Goal: Obtain resource: Obtain resource

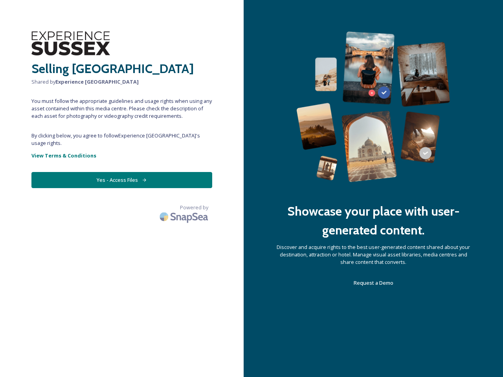
click at [251, 189] on div "Showcase your place with user-generated content. Discover and acquire rights to…" at bounding box center [373, 188] width 259 height 377
click at [122, 172] on button "Yes - Access Files" at bounding box center [121, 180] width 181 height 16
click at [185, 207] on img at bounding box center [184, 216] width 55 height 18
click at [251, 189] on div "Showcase your place with user-generated content. Discover and acquire rights to…" at bounding box center [373, 188] width 259 height 377
click at [122, 172] on button "Yes - Access Files" at bounding box center [121, 180] width 181 height 16
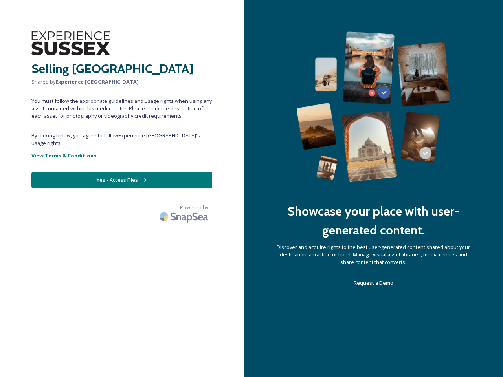
click at [185, 207] on img at bounding box center [184, 216] width 55 height 18
